Goal: Find specific page/section: Find specific page/section

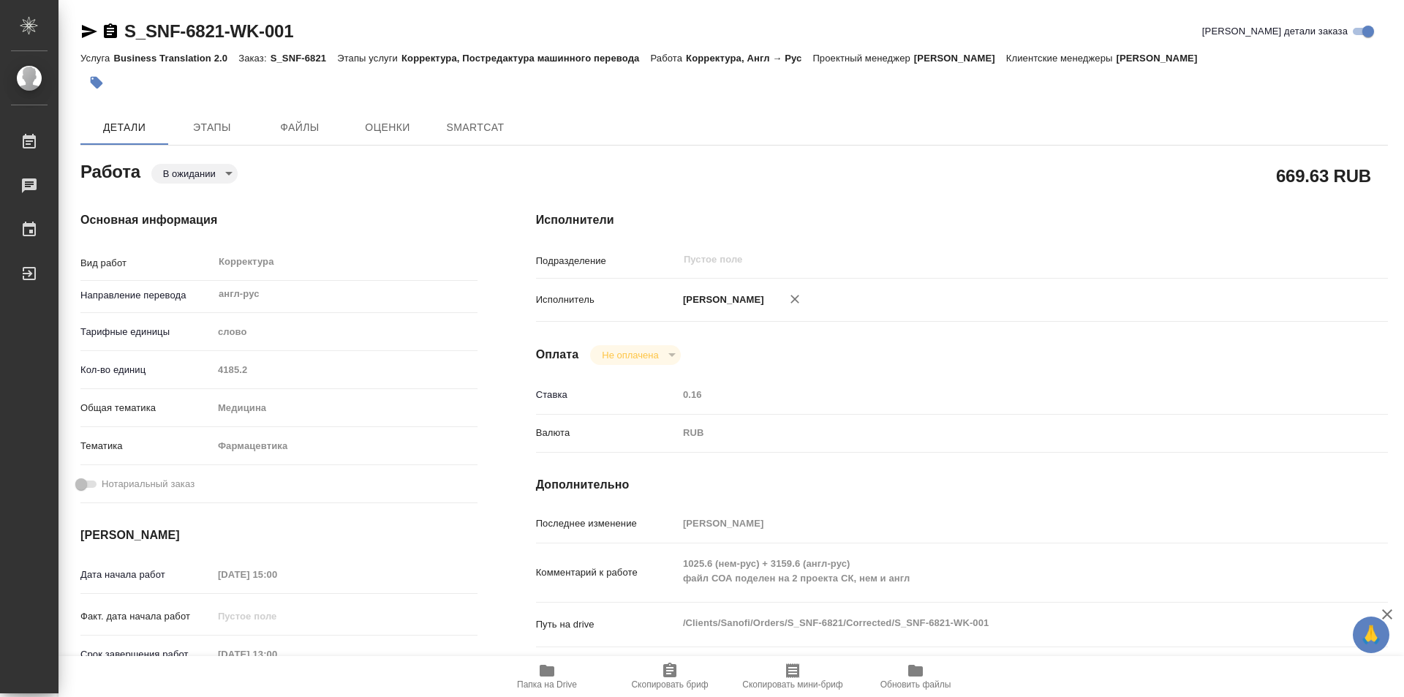
type textarea "x"
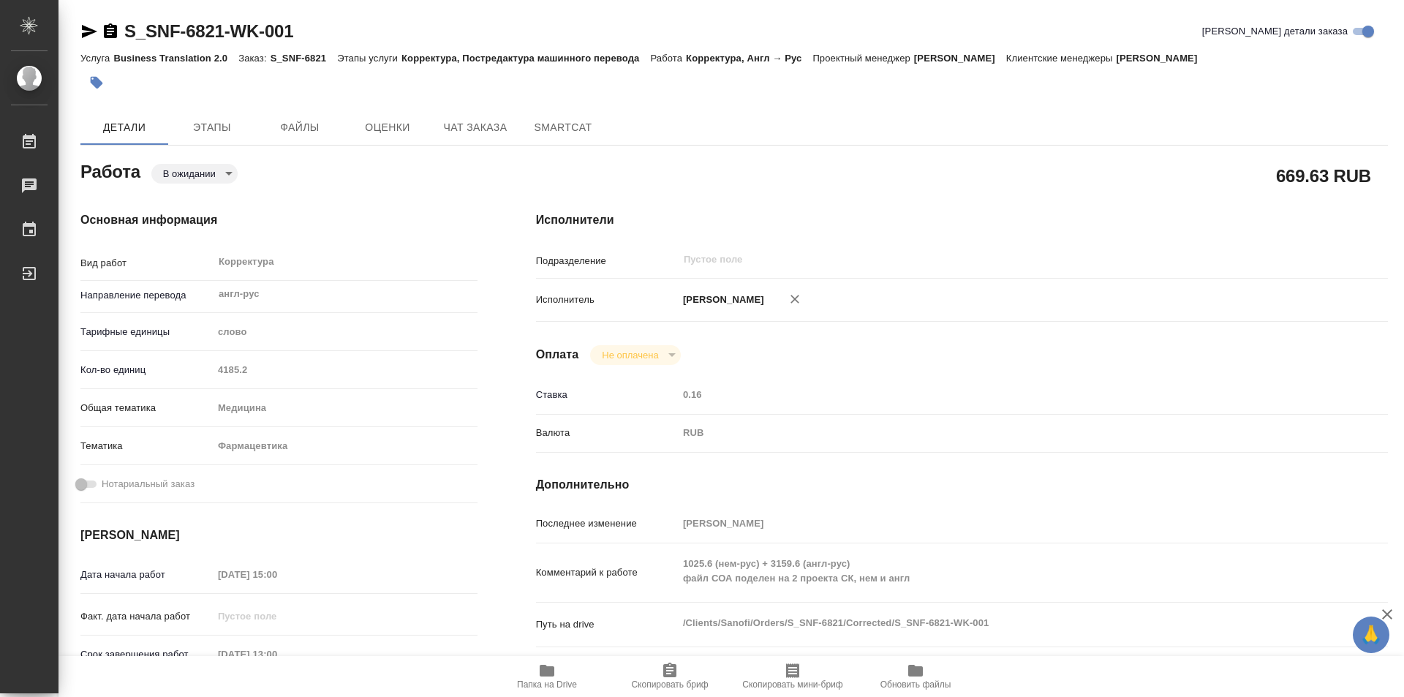
type textarea "x"
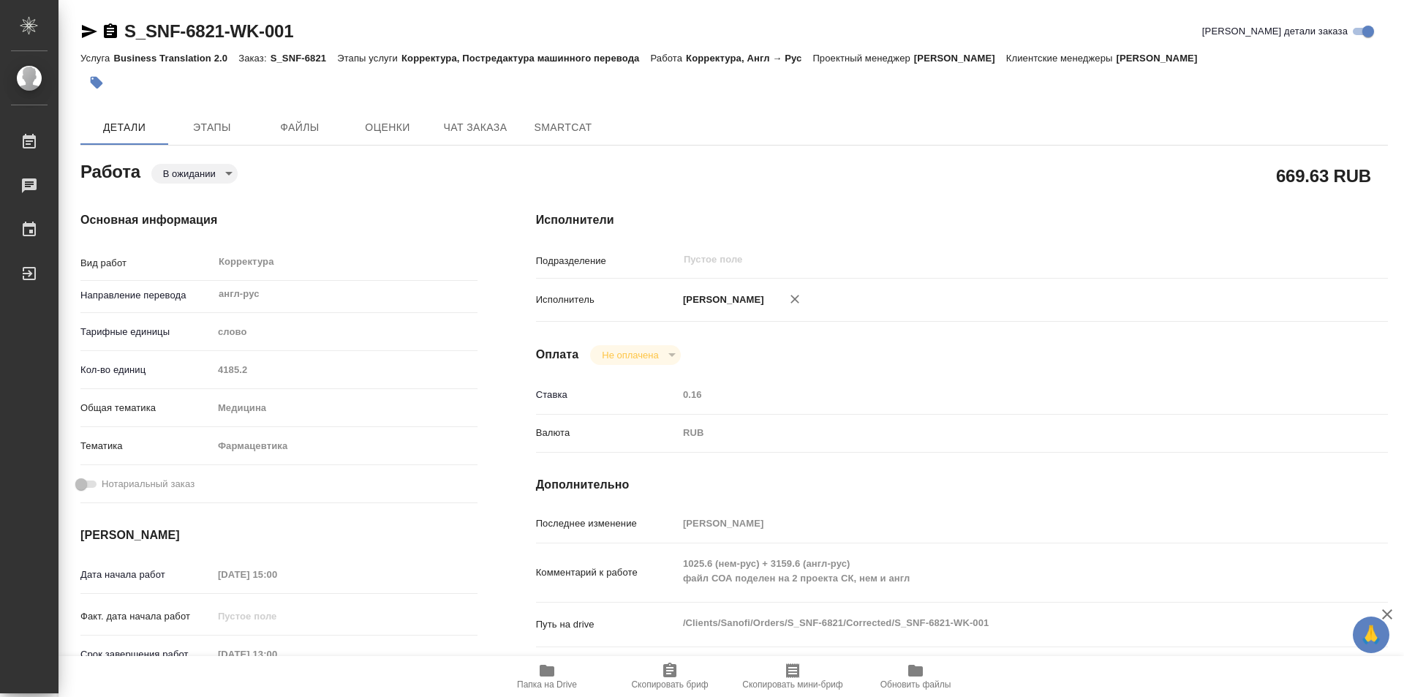
type textarea "x"
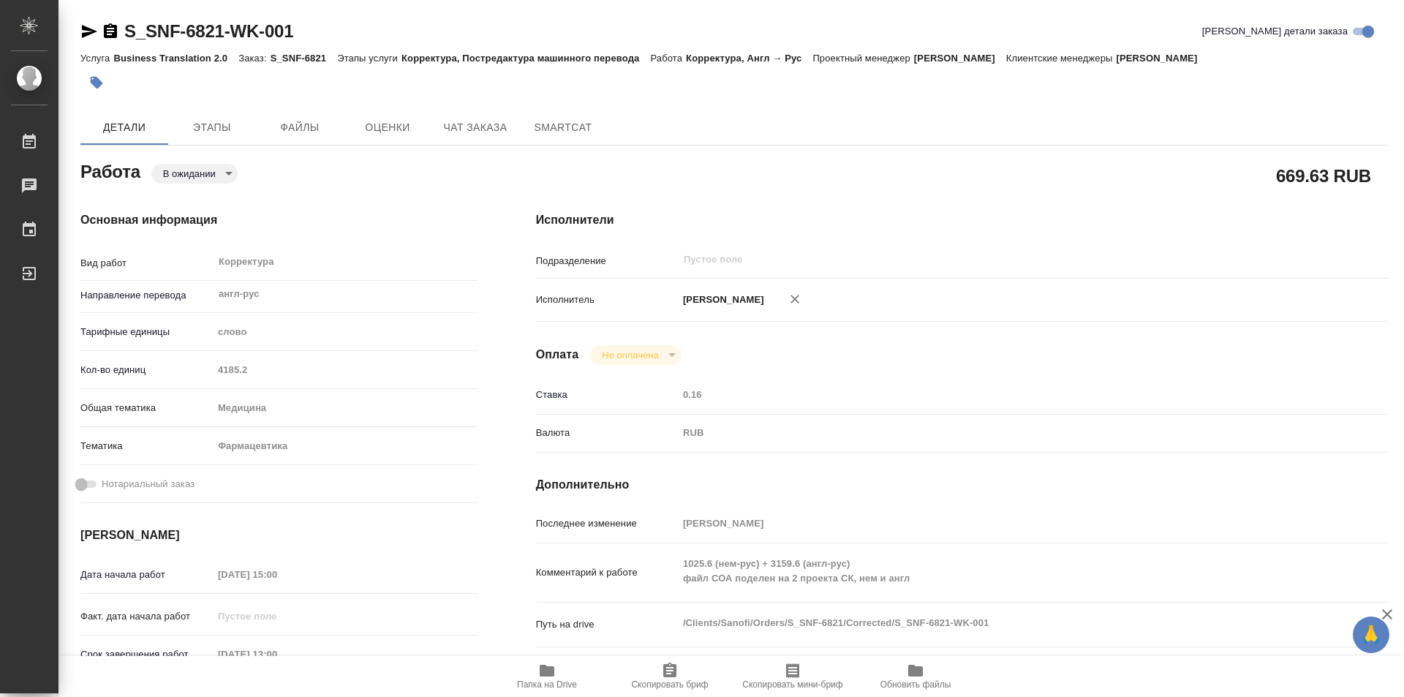
type textarea "x"
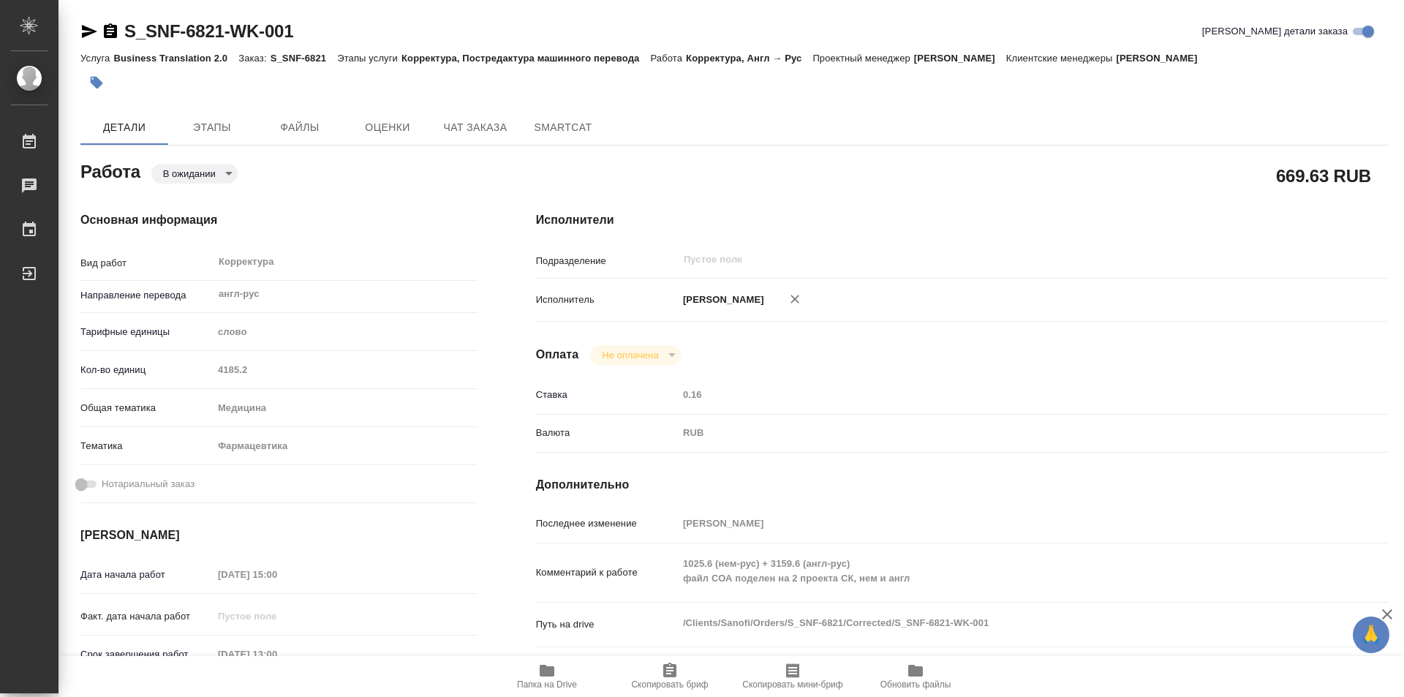
scroll to position [73, 0]
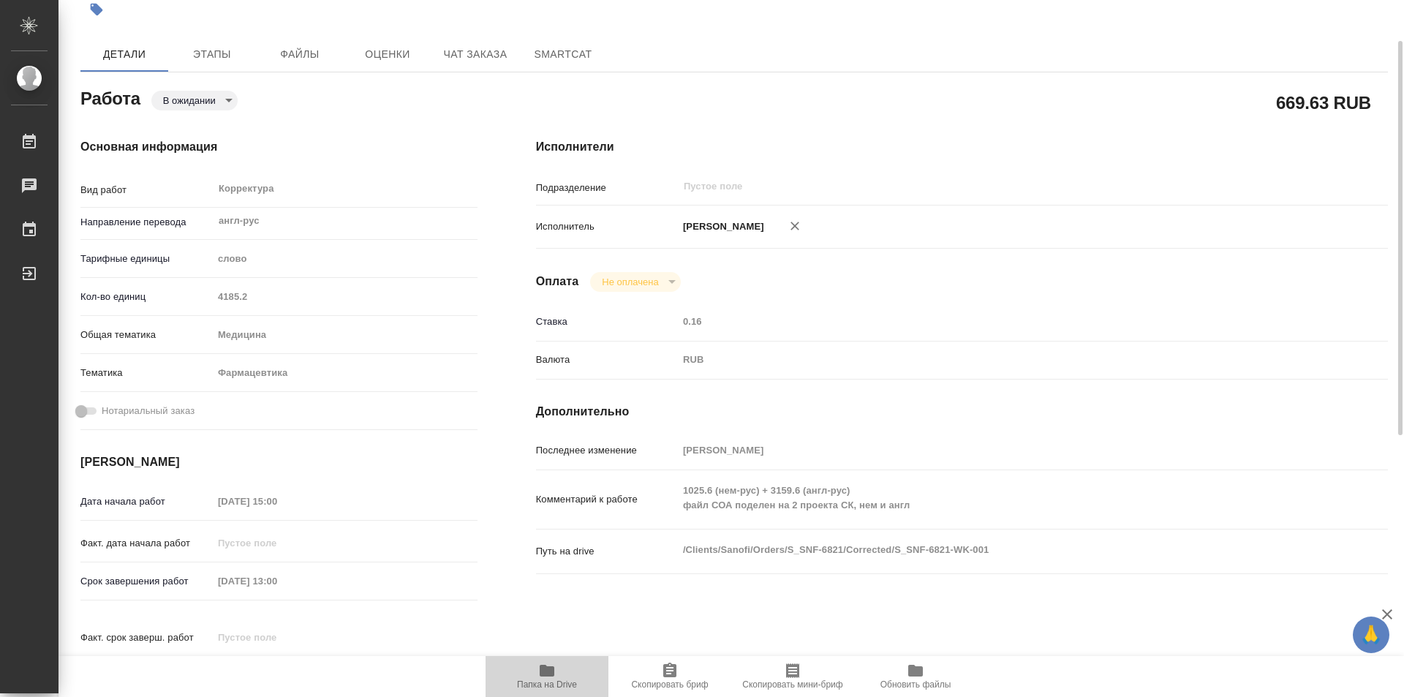
click at [548, 676] on icon "button" at bounding box center [547, 671] width 15 height 12
type textarea "x"
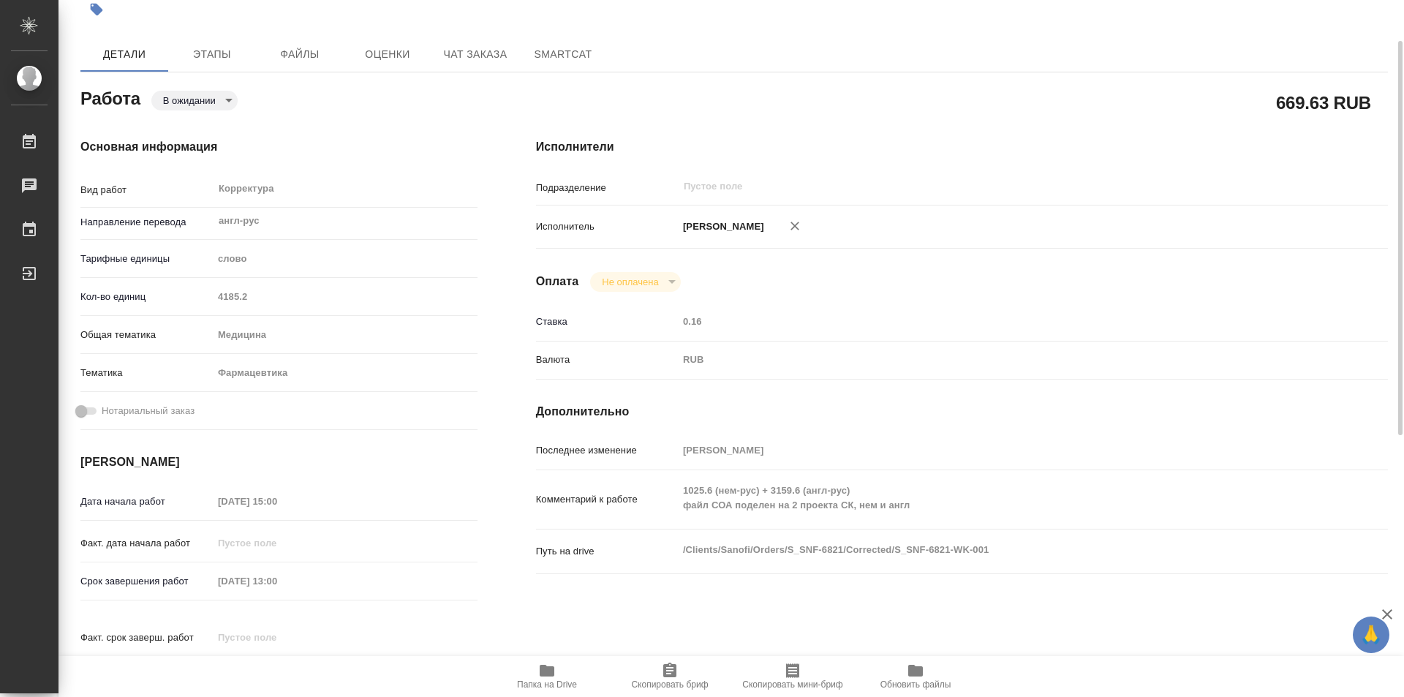
type textarea "x"
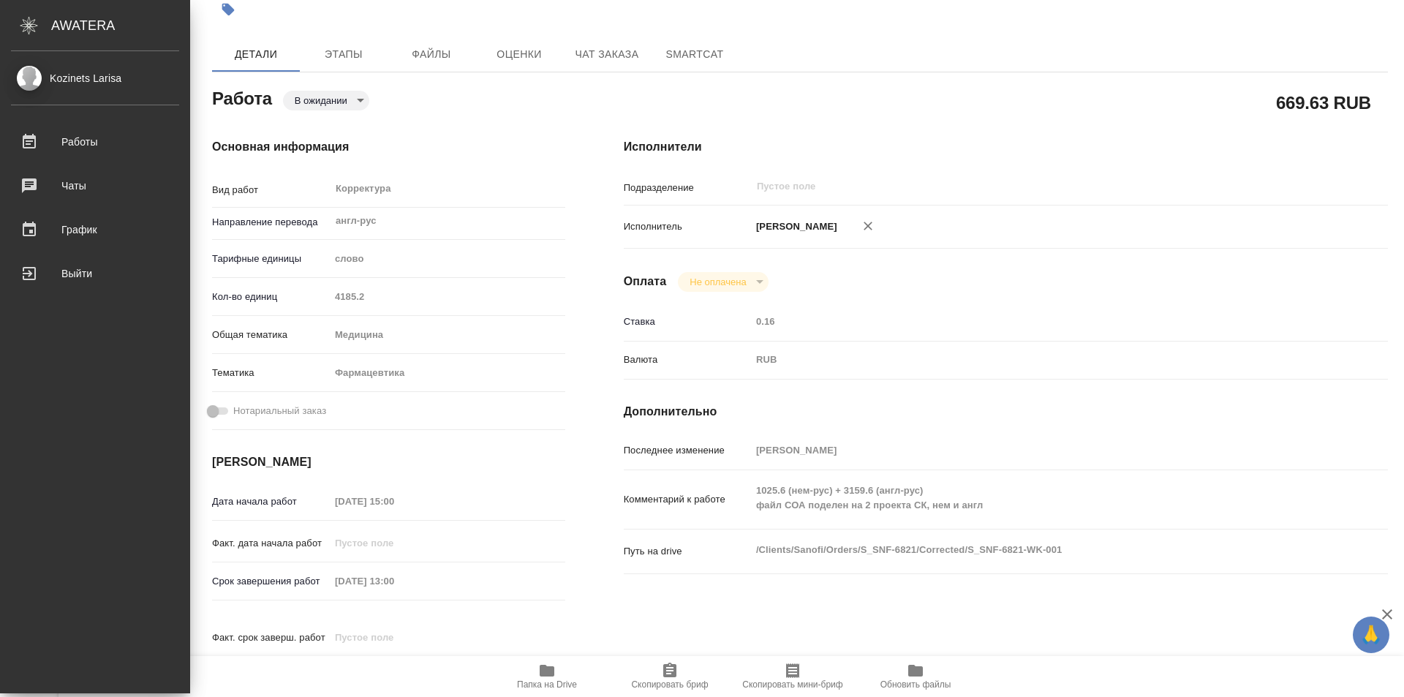
type textarea "x"
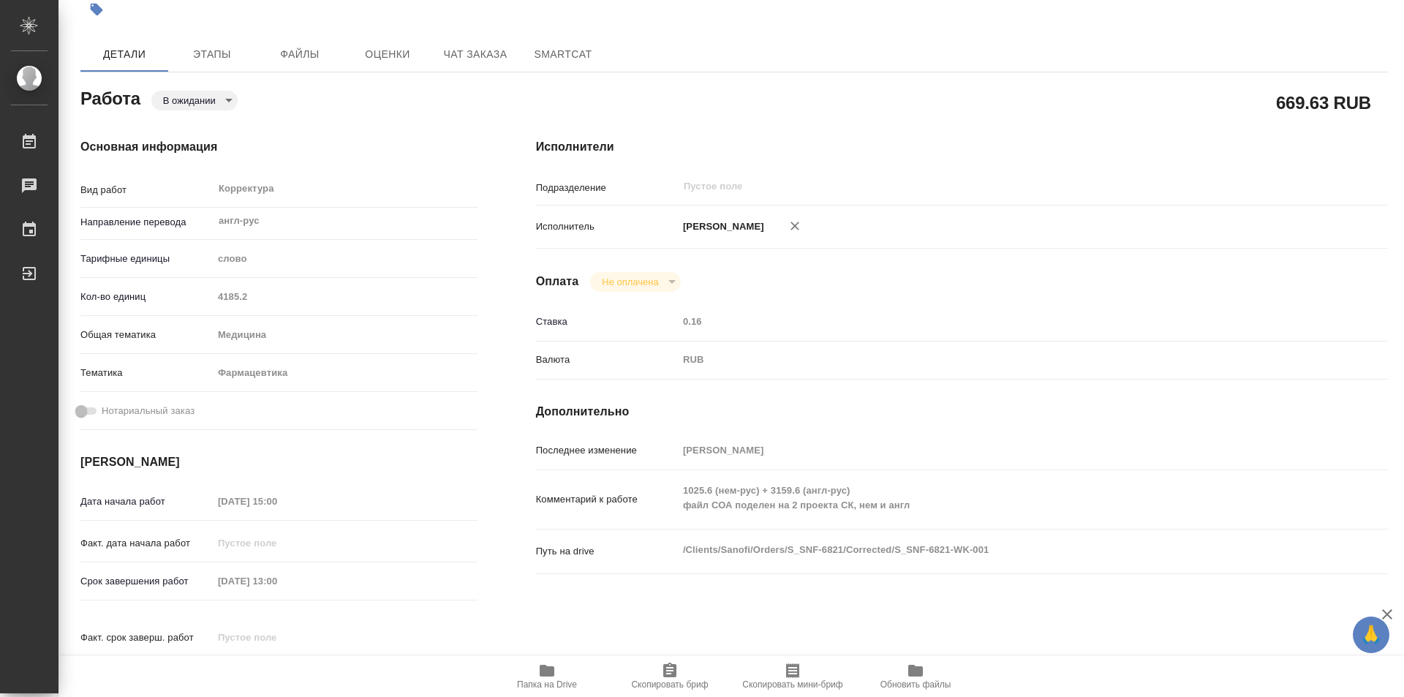
scroll to position [0, 0]
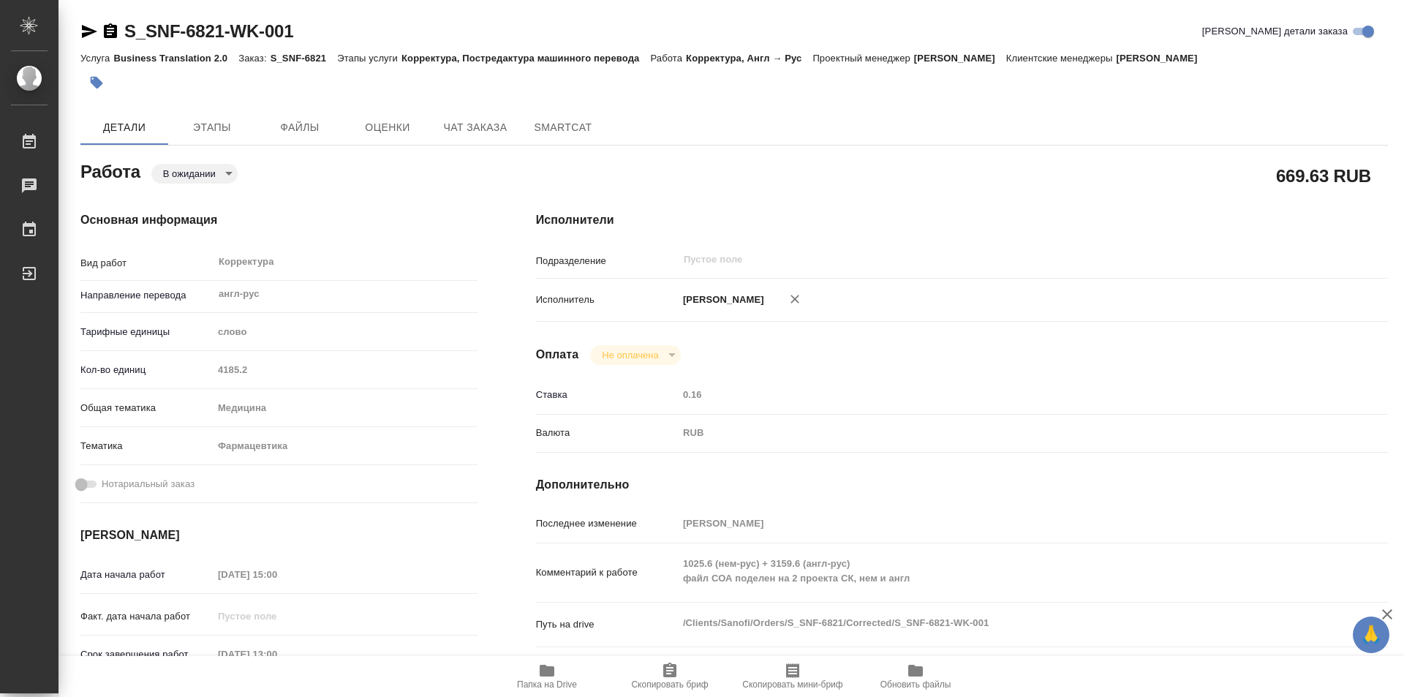
click at [108, 26] on icon "button" at bounding box center [110, 30] width 13 height 15
